Goal: Register for event/course

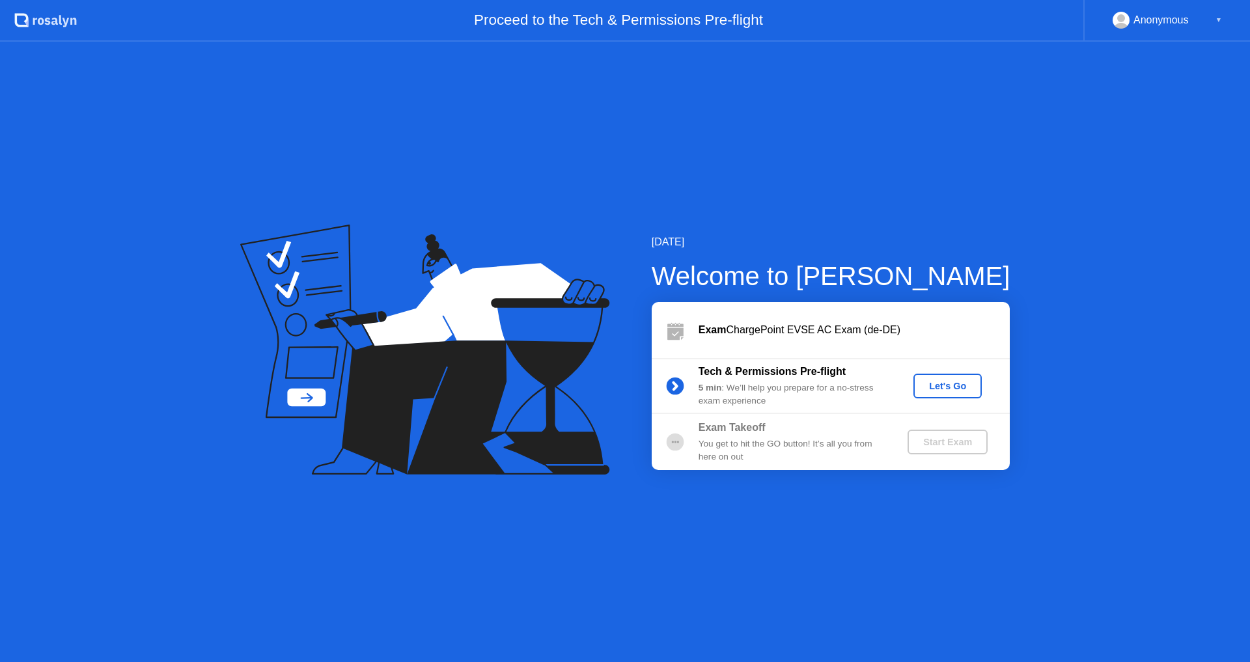
click at [957, 381] on div "Let's Go" at bounding box center [947, 386] width 58 height 10
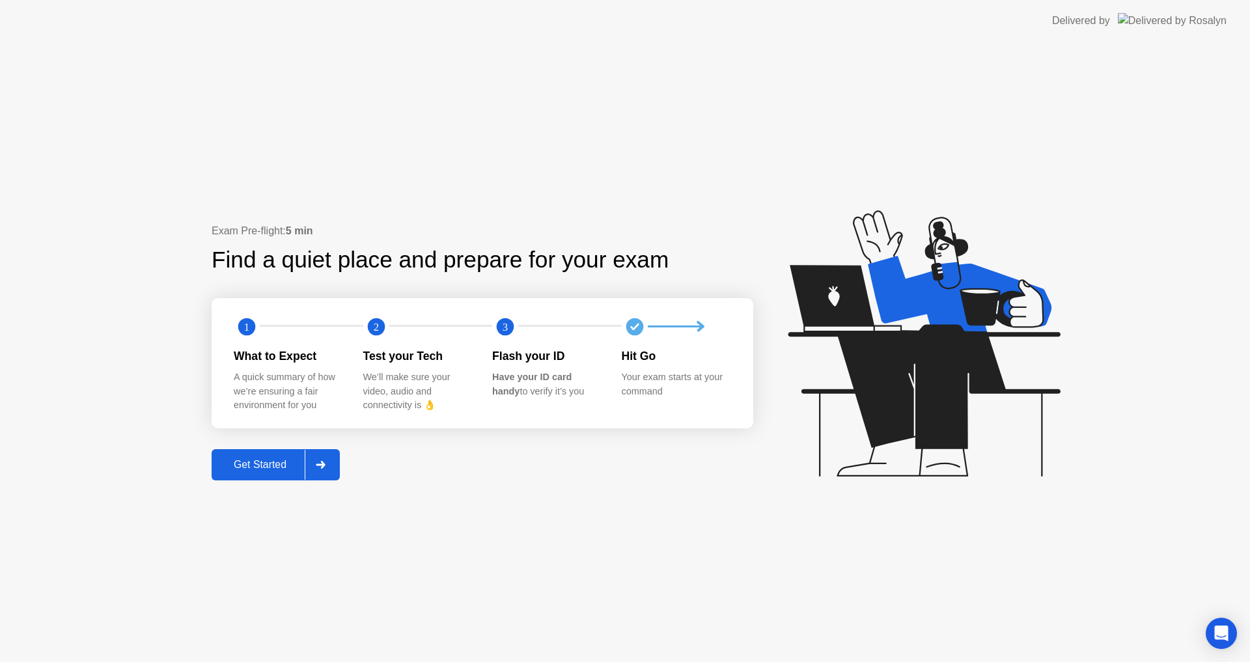
drag, startPoint x: 776, startPoint y: 605, endPoint x: 983, endPoint y: 595, distance: 207.2
click at [778, 605] on div "Exam Pre-flight: 5 min Find a quiet place and prepare for your exam 1 2 3 What …" at bounding box center [625, 352] width 1250 height 620
click at [1220, 633] on icon "Open Intercom Messenger" at bounding box center [1220, 633] width 15 height 17
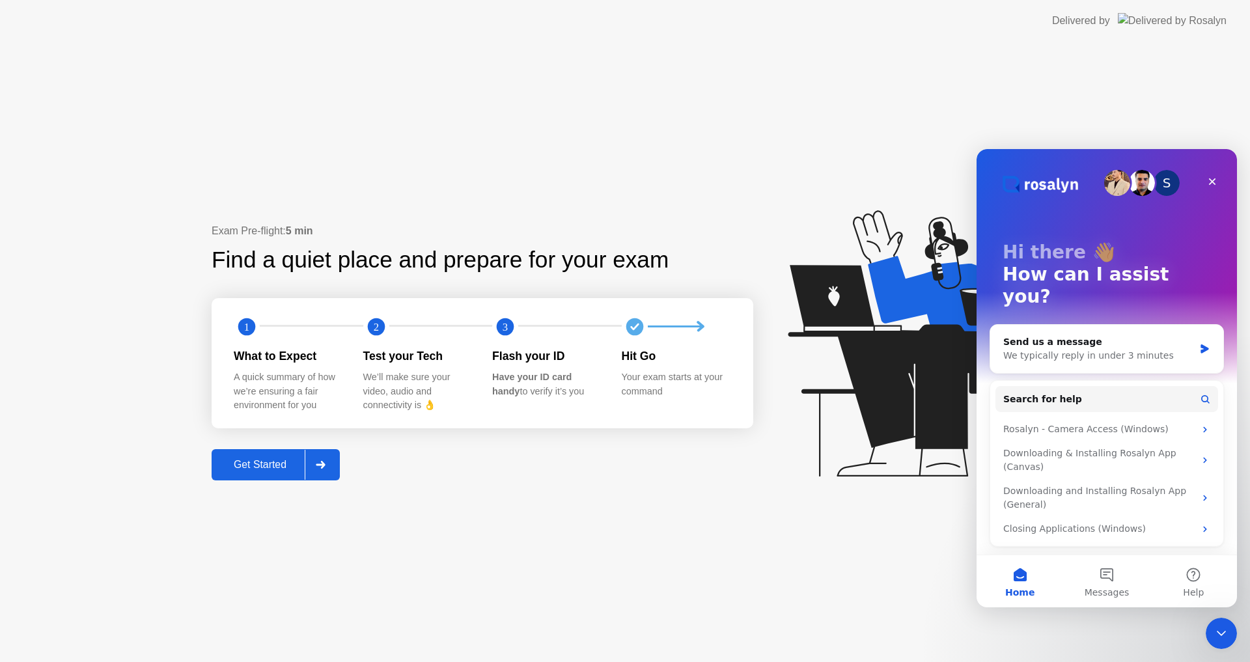
click at [290, 463] on div "Get Started" at bounding box center [259, 465] width 89 height 12
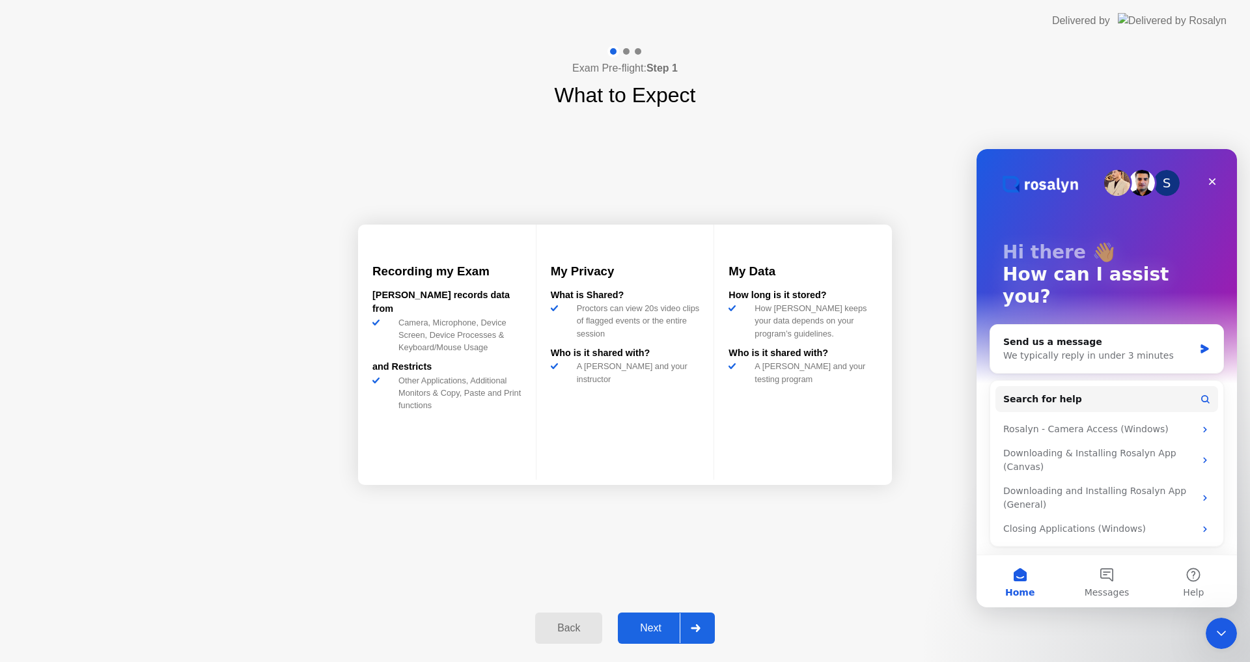
click at [428, 387] on div "Other Applications, Additional Monitors & Copy, Paste and Print functions" at bounding box center [457, 393] width 128 height 38
click at [640, 628] on div "Next" at bounding box center [651, 628] width 58 height 12
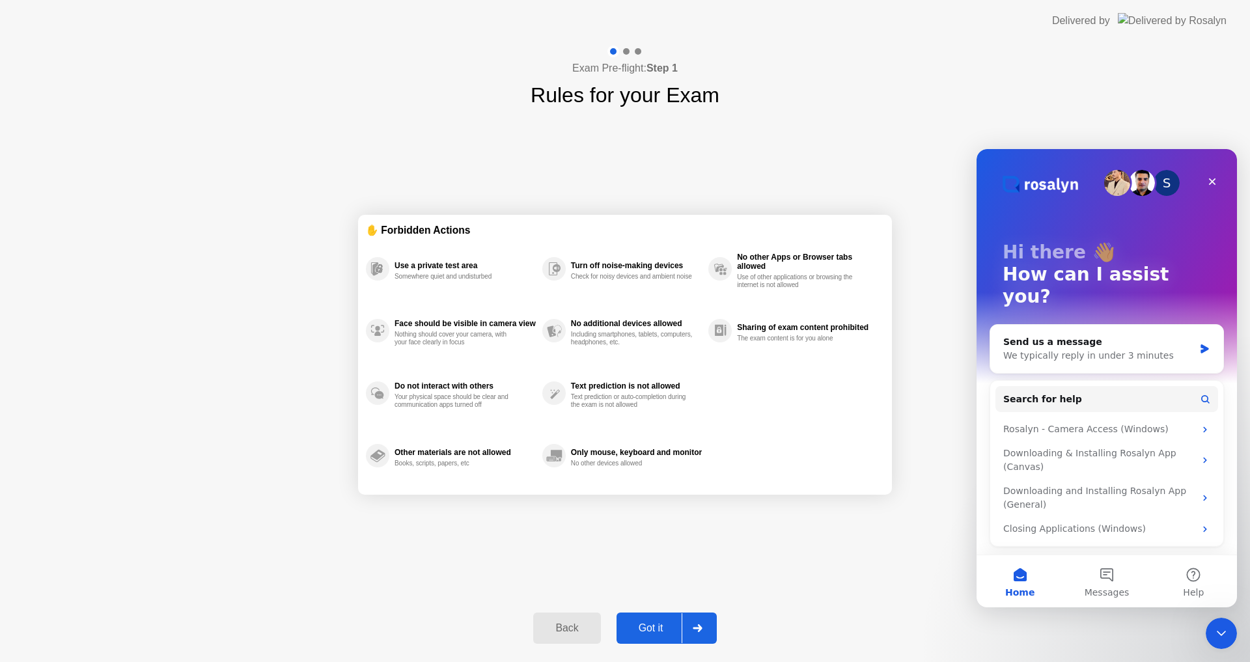
click at [430, 265] on div "Use a private test area" at bounding box center [464, 265] width 141 height 9
drag, startPoint x: 371, startPoint y: 265, endPoint x: 378, endPoint y: 266, distance: 7.3
click at [372, 266] on icon at bounding box center [377, 268] width 23 height 23
click at [680, 614] on button "Got it" at bounding box center [666, 627] width 100 height 31
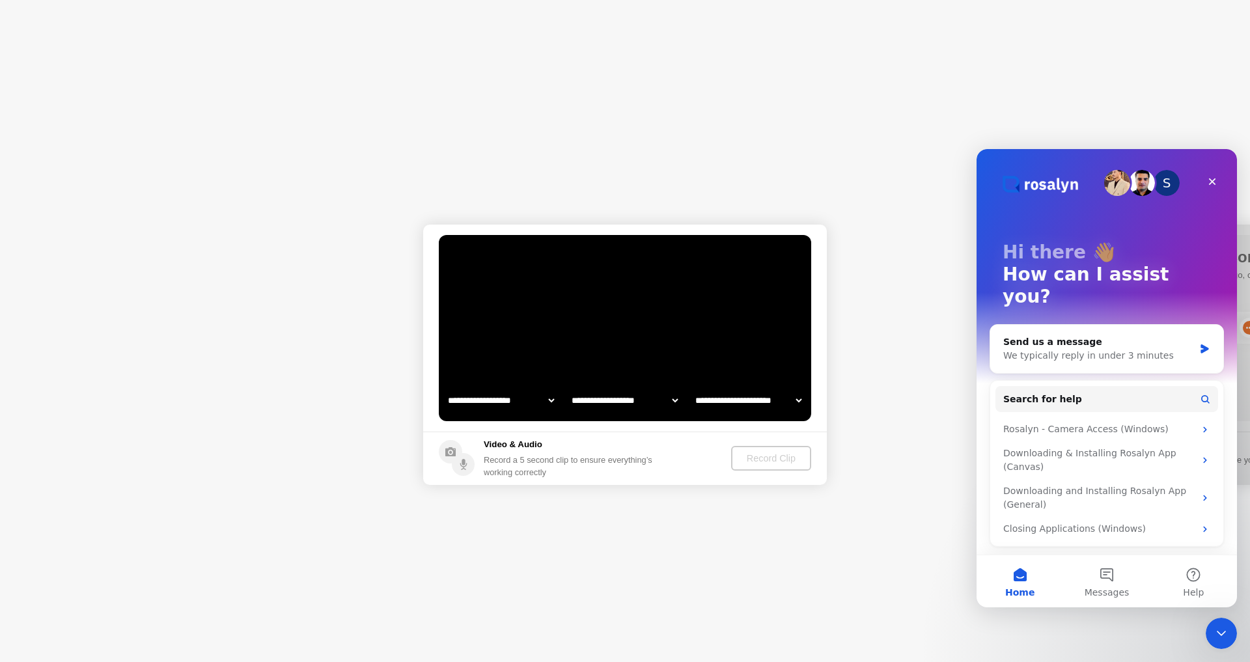
select select "*******"
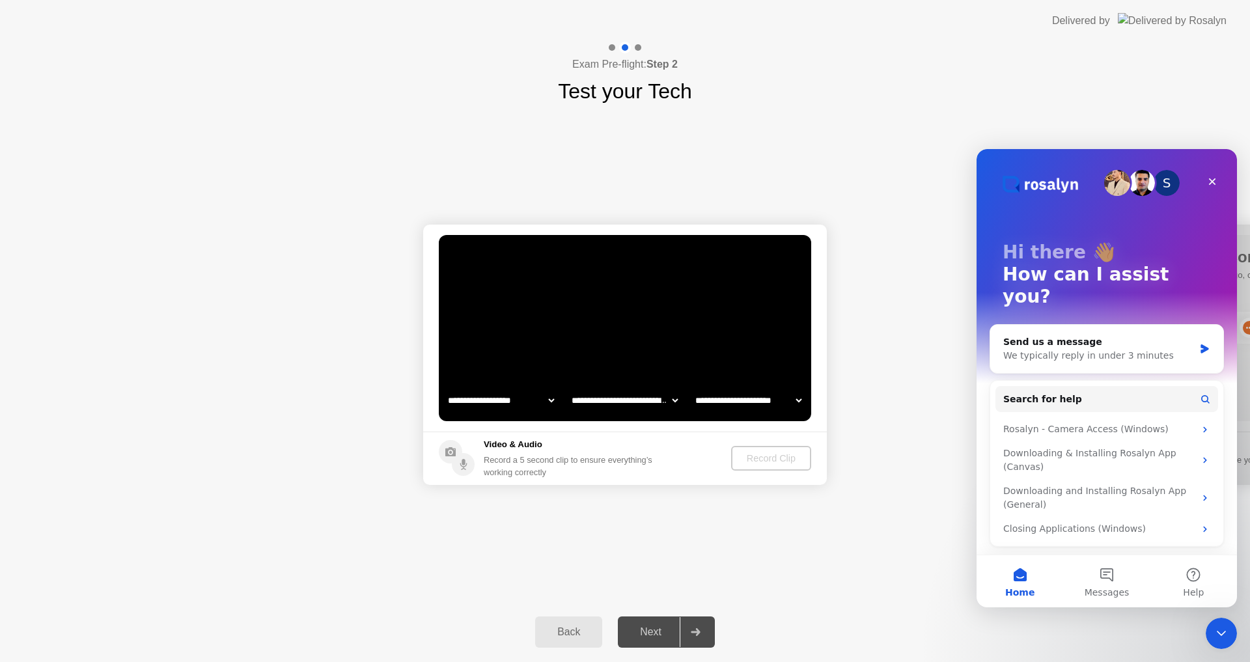
click at [447, 446] on circle at bounding box center [450, 451] width 23 height 23
click at [467, 467] on circle at bounding box center [463, 464] width 23 height 23
click at [1202, 344] on icon "Intercom messenger" at bounding box center [1204, 348] width 8 height 9
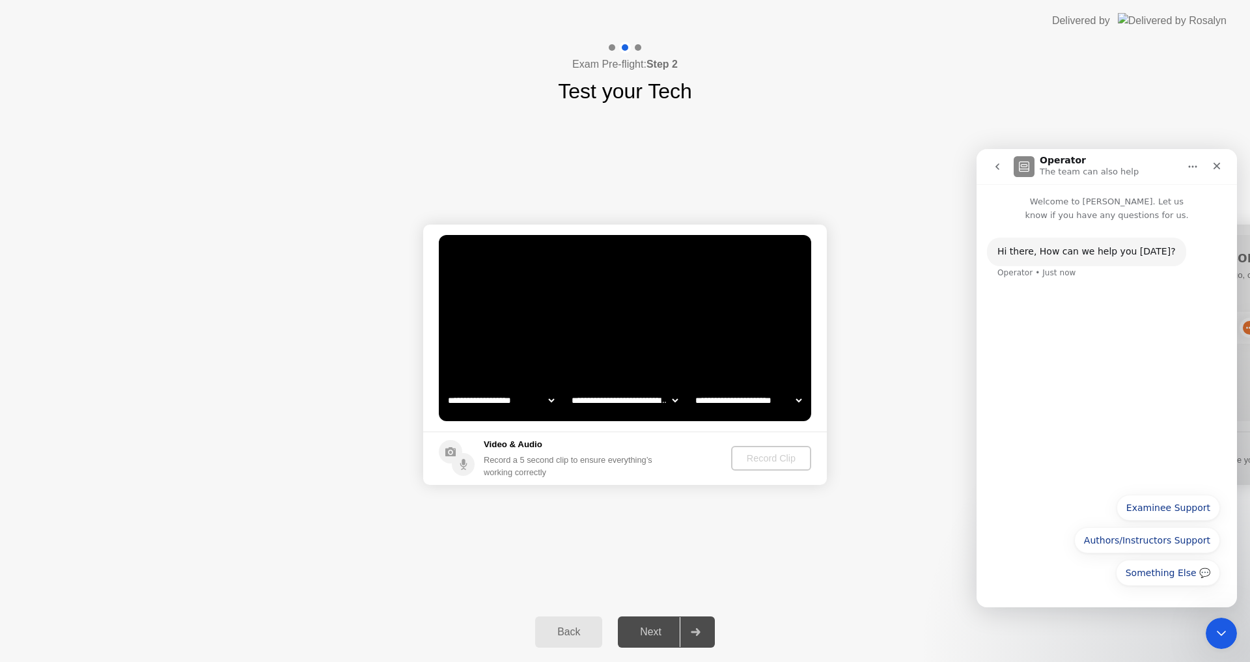
click at [1003, 298] on div "Hi ​there, How can we help you [DATE]? Operator • Just now" at bounding box center [1106, 354] width 260 height 264
click at [1158, 502] on button "Examinee Support" at bounding box center [1167, 508] width 103 height 26
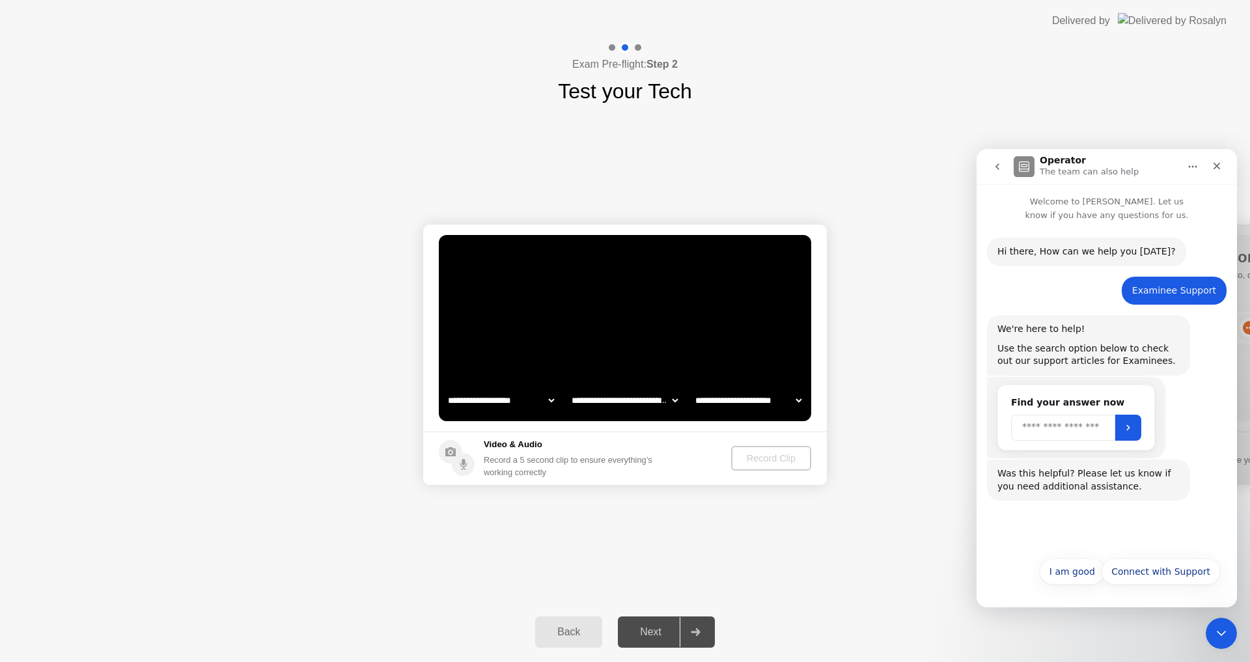
click at [1081, 430] on input "Search" at bounding box center [1063, 428] width 104 height 26
type input "*******"
click at [1133, 430] on icon "Submit" at bounding box center [1128, 427] width 10 height 10
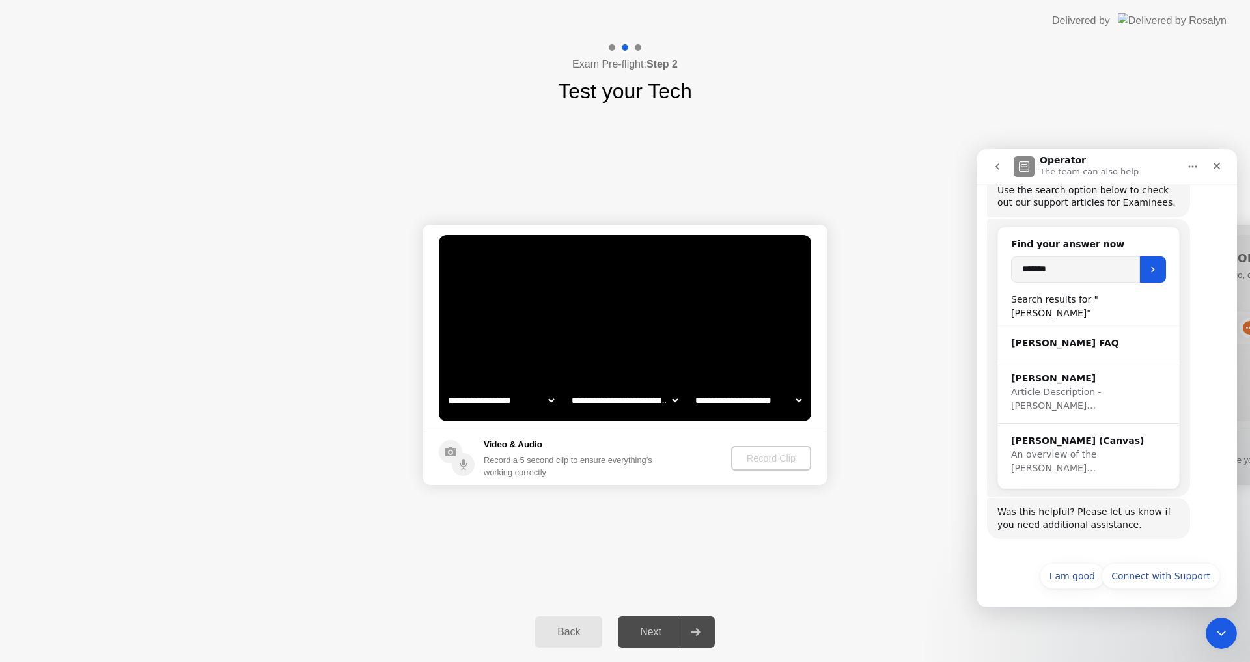
scroll to position [163, 0]
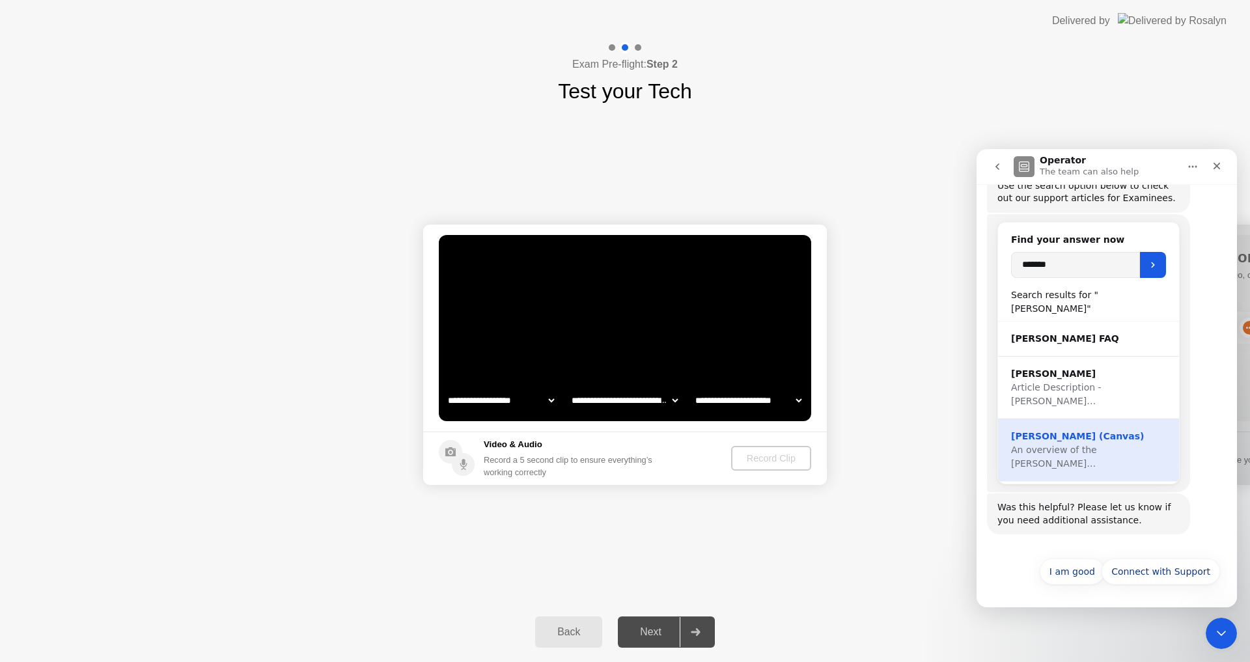
click at [1094, 430] on div "[PERSON_NAME] (Canvas)" at bounding box center [1088, 437] width 155 height 14
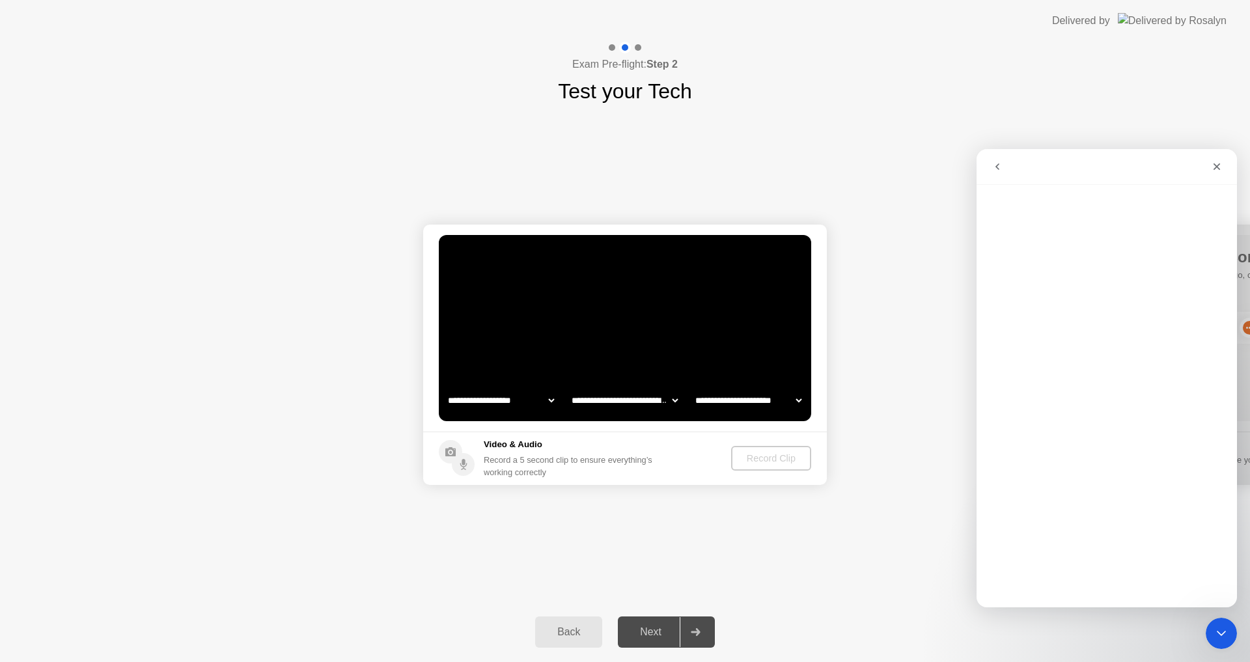
scroll to position [0, 0]
click at [1223, 159] on div "Close" at bounding box center [1216, 166] width 23 height 23
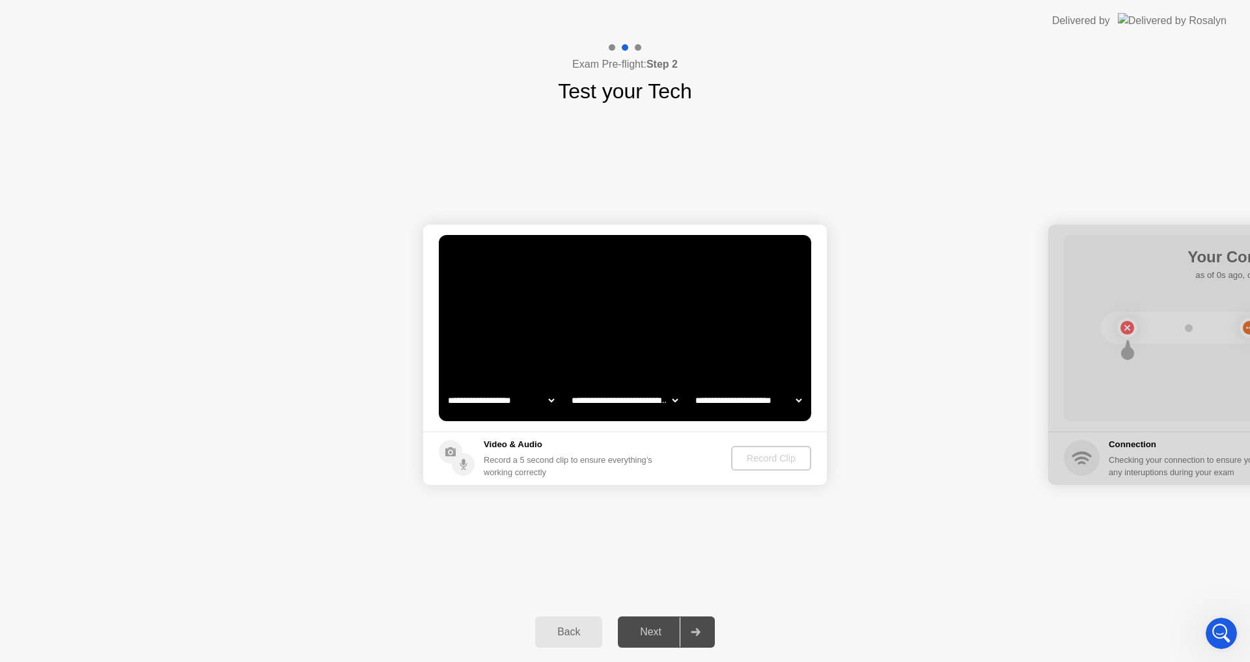
click at [654, 636] on div "Next" at bounding box center [651, 632] width 58 height 12
drag, startPoint x: 920, startPoint y: 504, endPoint x: 463, endPoint y: 463, distance: 459.4
click at [463, 463] on div "**********" at bounding box center [625, 354] width 1250 height 495
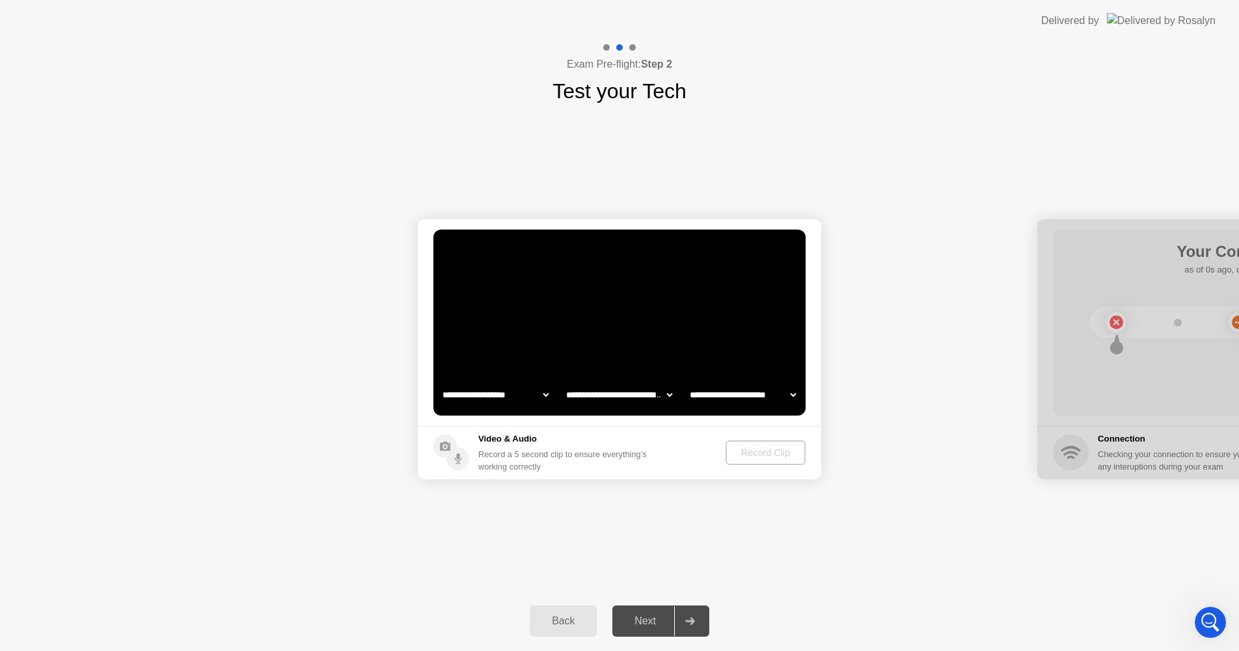
drag, startPoint x: 1150, startPoint y: 276, endPoint x: 831, endPoint y: 297, distance: 319.6
